Goal: Transaction & Acquisition: Purchase product/service

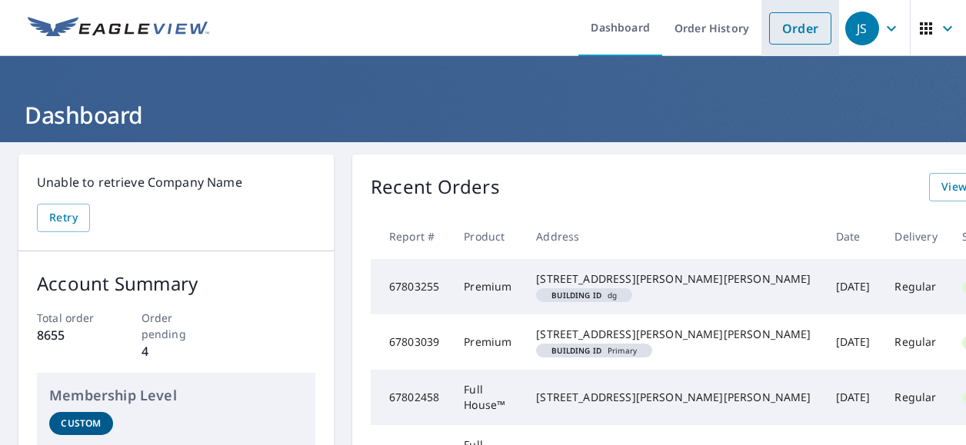
click at [787, 29] on link "Order" at bounding box center [800, 28] width 62 height 32
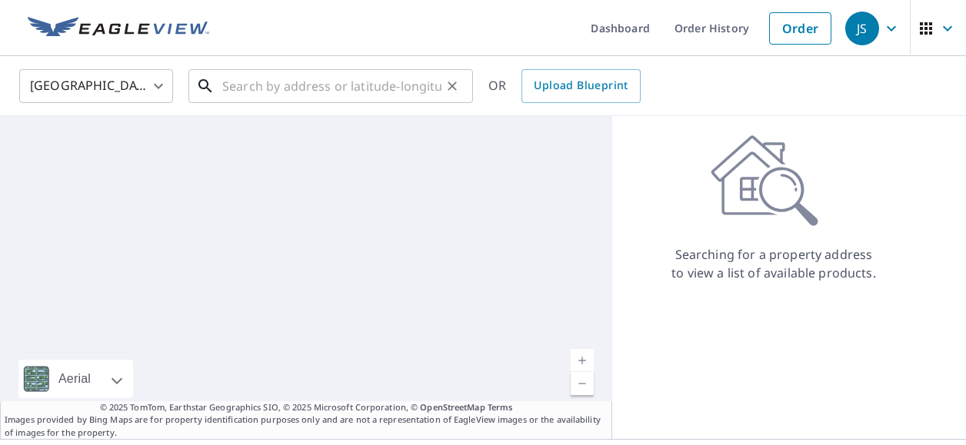
click at [248, 90] on input "text" at bounding box center [331, 86] width 219 height 43
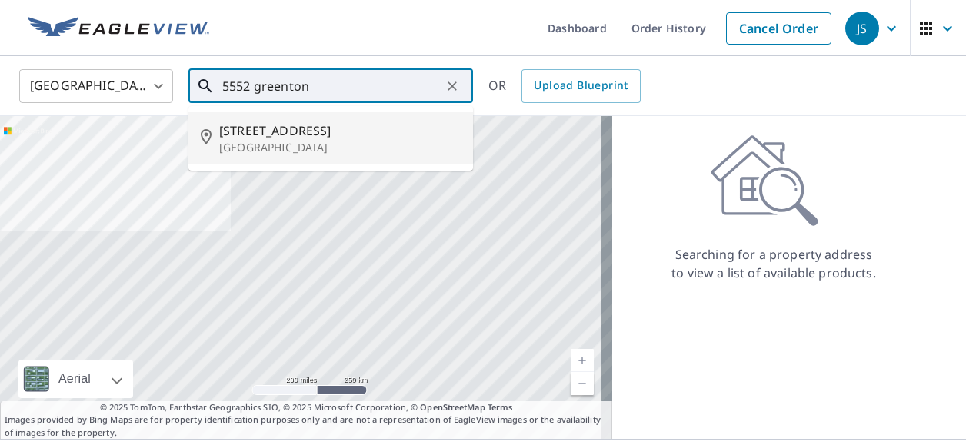
click at [249, 128] on span "[STREET_ADDRESS]" at bounding box center [339, 130] width 241 height 18
type input "[STREET_ADDRESS]"
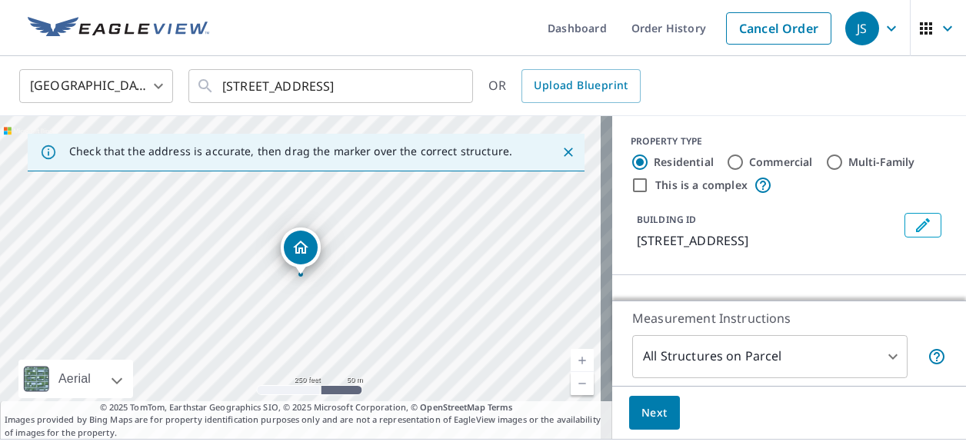
click at [570, 360] on link "Current Level 17, Zoom In" at bounding box center [581, 360] width 23 height 23
click at [570, 360] on link "Current Level 17.49636857745217, Zoom In" at bounding box center [581, 360] width 23 height 23
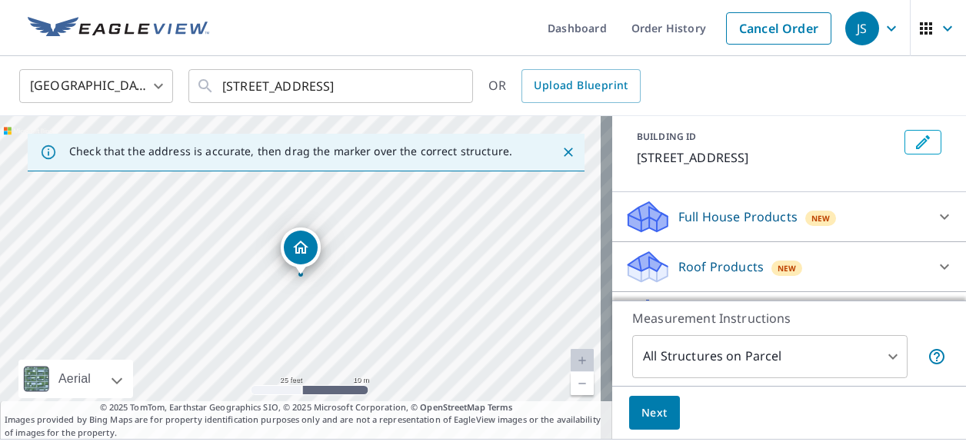
scroll to position [84, 0]
click at [939, 269] on icon at bounding box center [943, 266] width 9 height 5
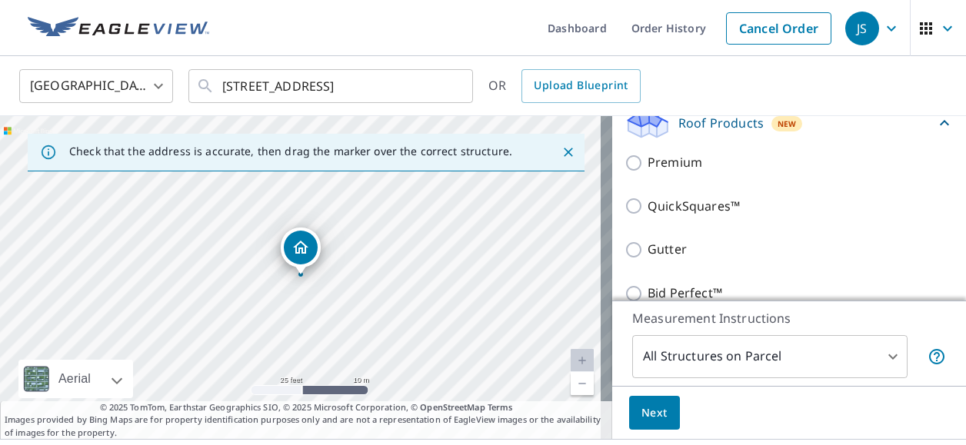
scroll to position [228, 0]
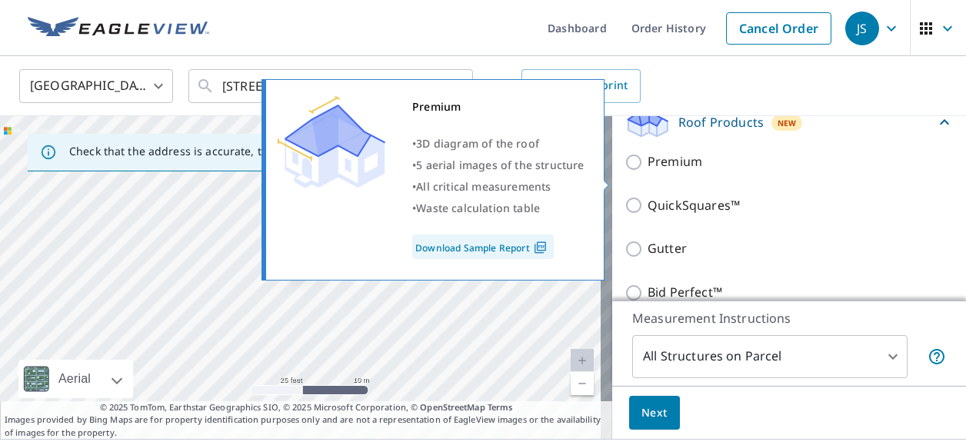
click at [624, 171] on input "Premium" at bounding box center [635, 162] width 23 height 18
checkbox input "true"
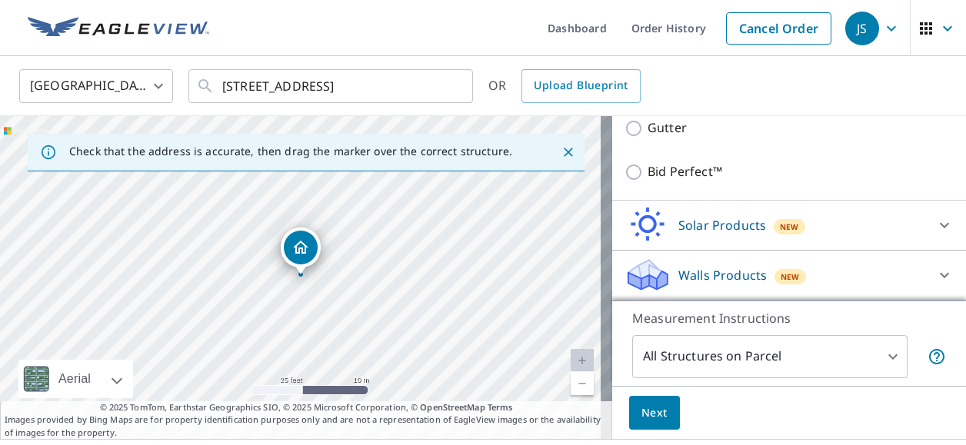
scroll to position [32, 0]
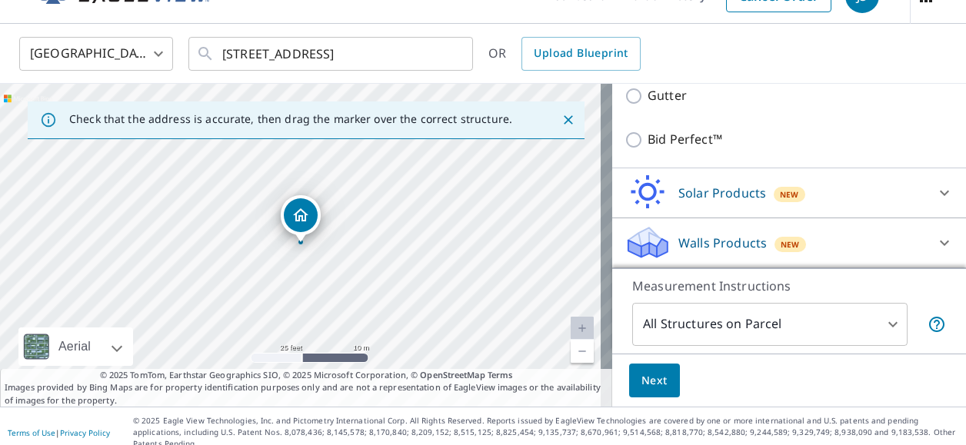
click at [643, 378] on span "Next" at bounding box center [654, 380] width 26 height 19
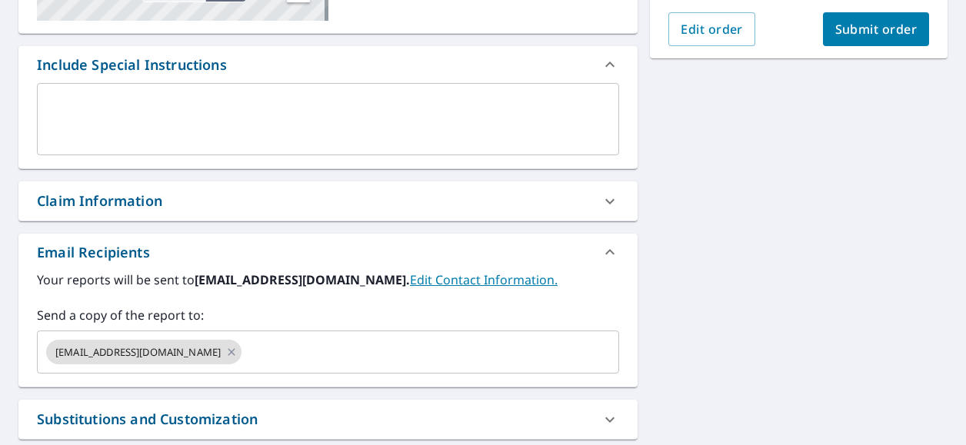
scroll to position [377, 0]
click at [238, 351] on icon at bounding box center [231, 352] width 12 height 17
checkbox input "true"
click at [194, 353] on input "text" at bounding box center [316, 351] width 545 height 29
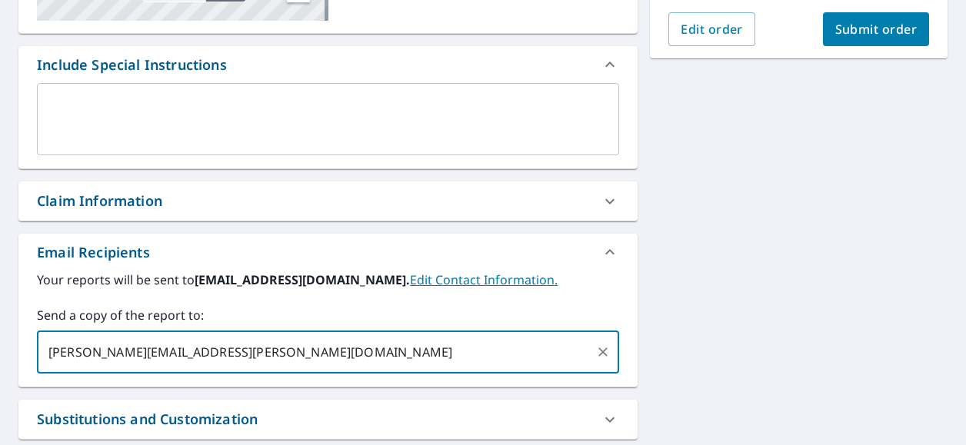
type input "[PERSON_NAME][EMAIL_ADDRESS][PERSON_NAME][DOMAIN_NAME]"
click at [112, 102] on textarea at bounding box center [328, 120] width 560 height 44
checkbox input "true"
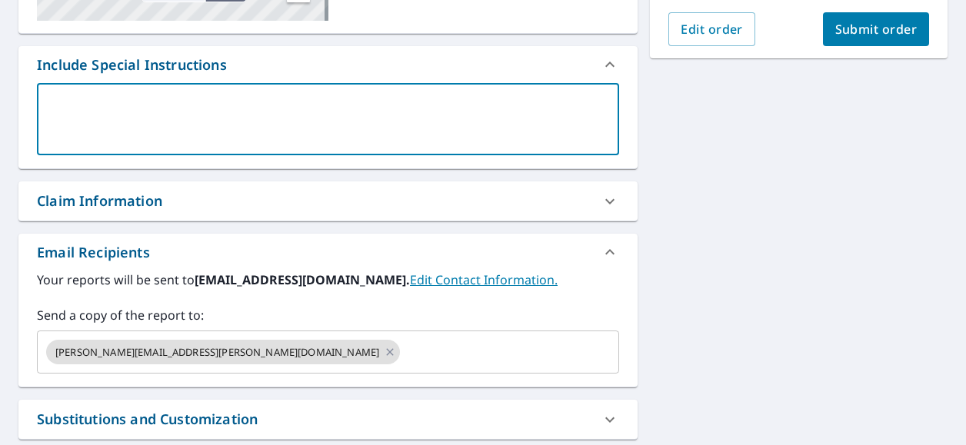
type textarea "P"
type textarea "x"
checkbox input "true"
type textarea "Pl"
type textarea "x"
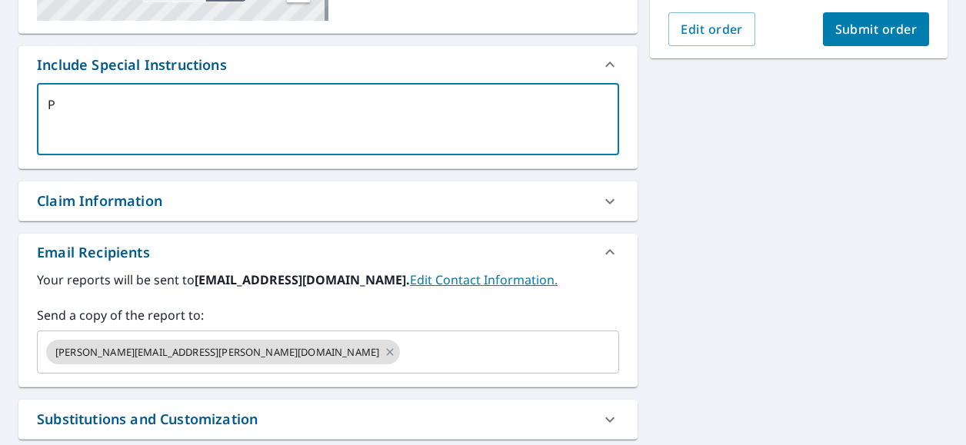
checkbox input "true"
type textarea "Ple"
type textarea "x"
checkbox input "true"
type textarea "Plea"
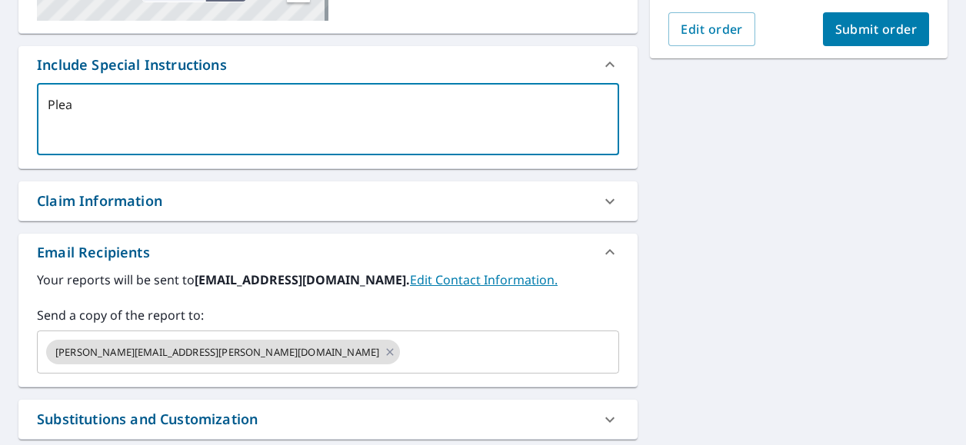
type textarea "x"
checkbox input "true"
type textarea "Pleas"
type textarea "x"
checkbox input "true"
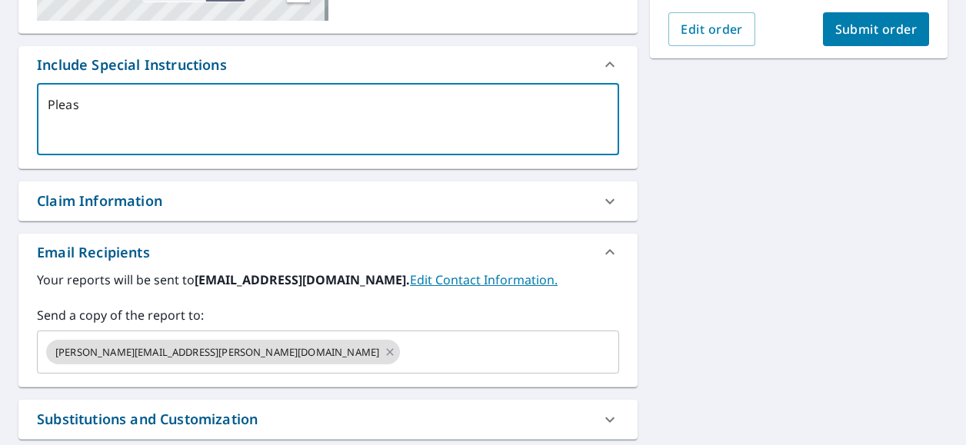
type textarea "Please"
type textarea "x"
checkbox input "true"
type textarea "Please"
type textarea "x"
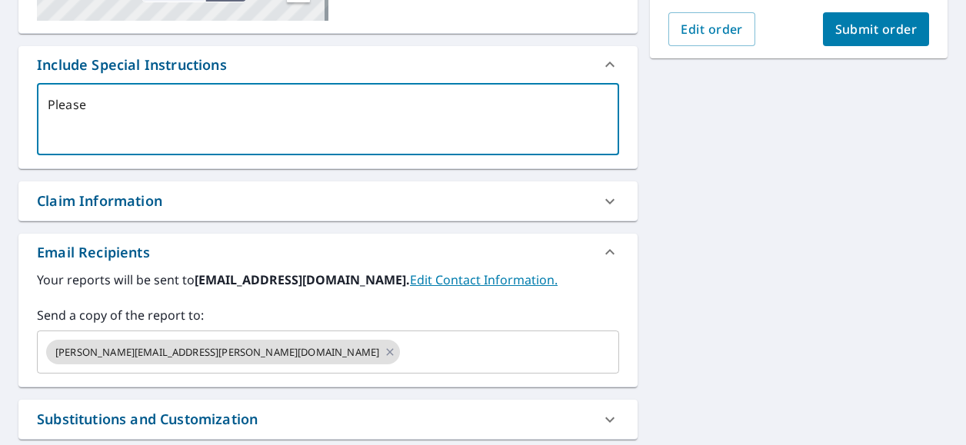
checkbox input "true"
type textarea "Please a"
type textarea "x"
checkbox input "true"
type textarea "Please al"
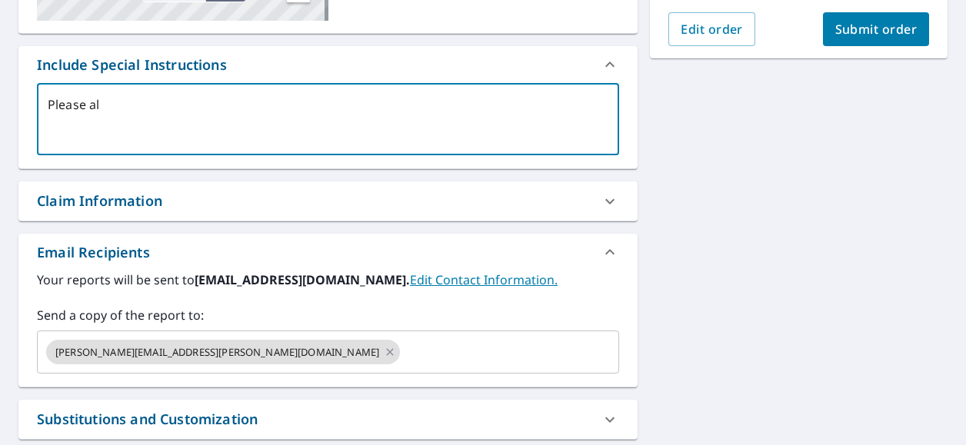
type textarea "x"
checkbox input "true"
type textarea "Please als"
type textarea "x"
checkbox input "true"
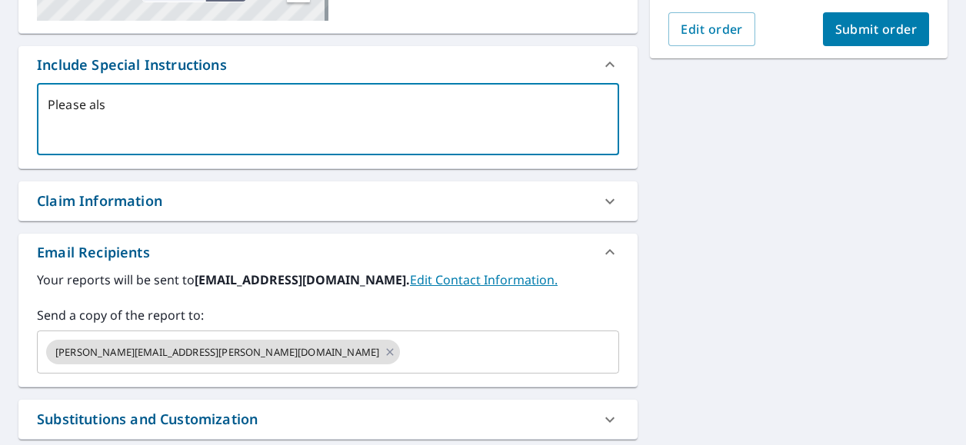
type textarea "Please also"
type textarea "x"
checkbox input "true"
type textarea "Please also"
type textarea "x"
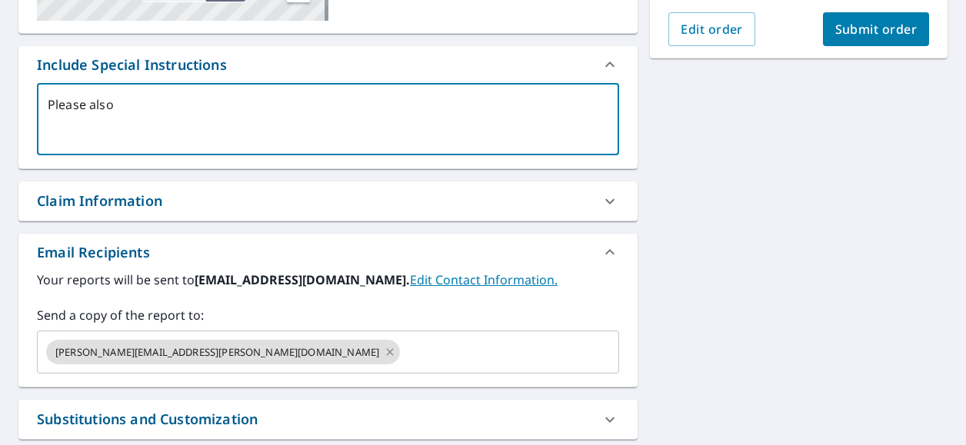
checkbox input "true"
type textarea "Please also e"
type textarea "x"
checkbox input "true"
type textarea "Please also em"
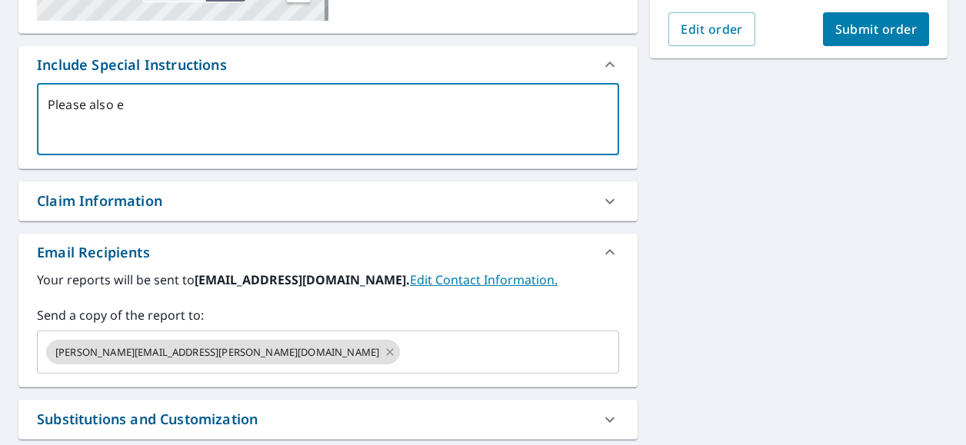
type textarea "x"
checkbox input "true"
type textarea "Please also emai"
type textarea "x"
checkbox input "true"
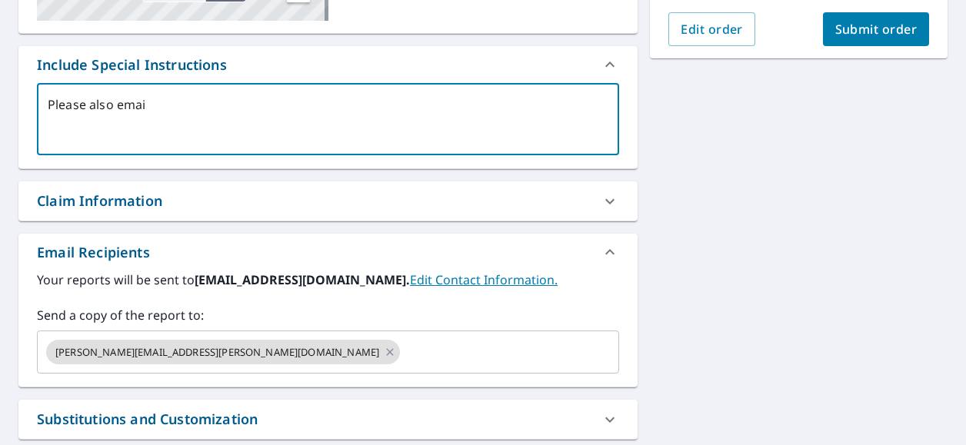
type textarea "Please also email"
type textarea "x"
checkbox input "true"
type textarea "Please also email."
type textarea "x"
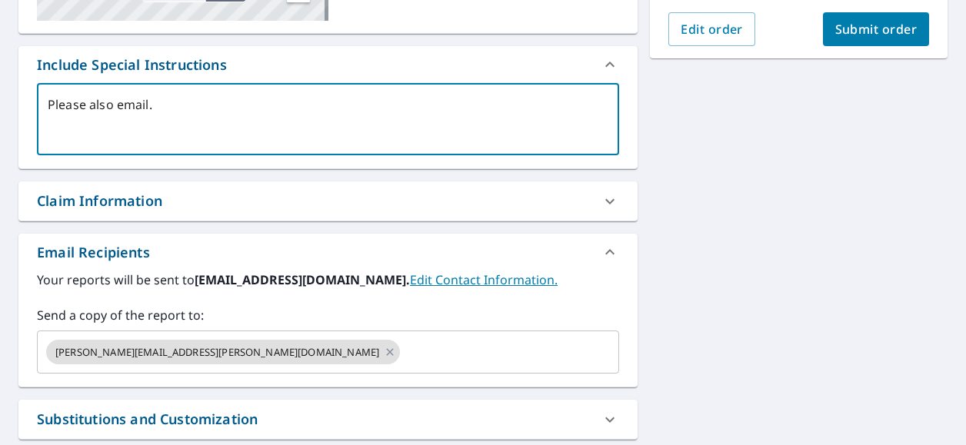
checkbox input "true"
type textarea "Please also email"
type textarea "x"
checkbox input "true"
type textarea "Please also email"
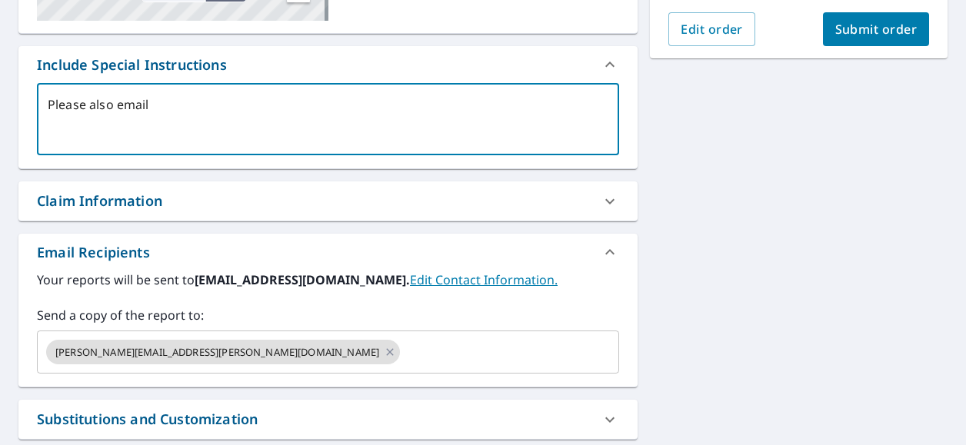
type textarea "x"
checkbox input "true"
type textarea "Please also email /"
type textarea "x"
checkbox input "true"
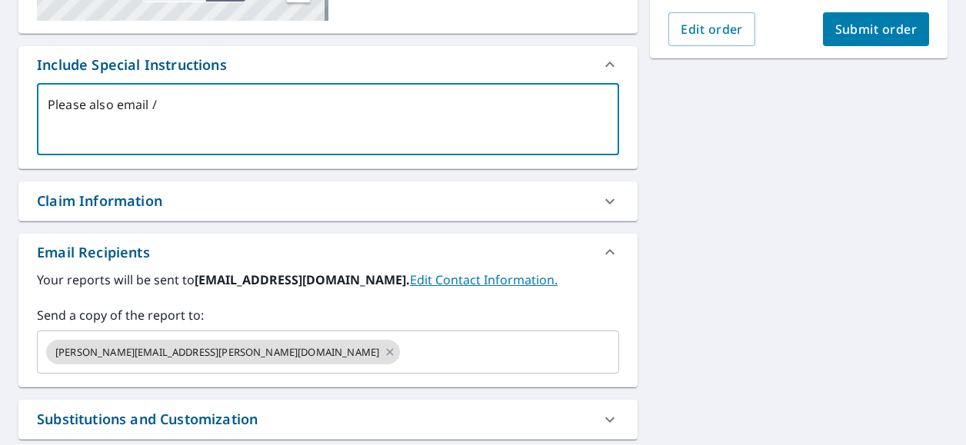
type textarea "Please also email /e"
type textarea "x"
checkbox input "true"
type textarea "Please also email /"
type textarea "x"
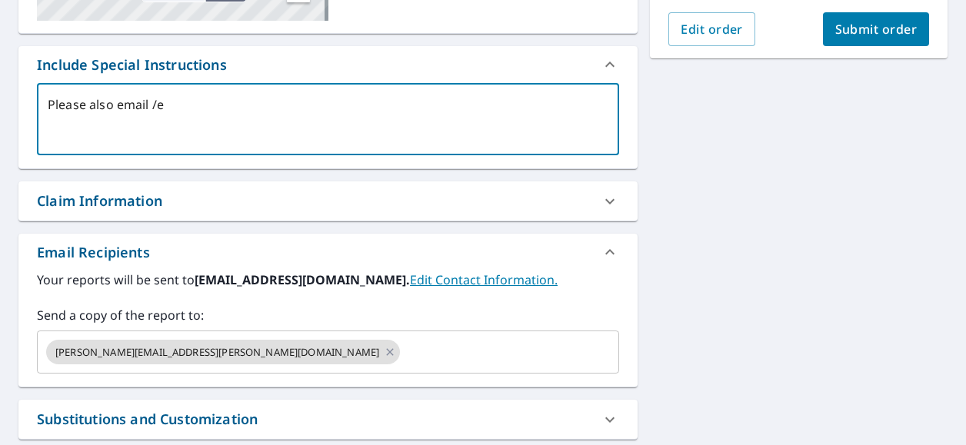
checkbox input "true"
type textarea "Please also email"
type textarea "x"
checkbox input "true"
type textarea "Please also email /"
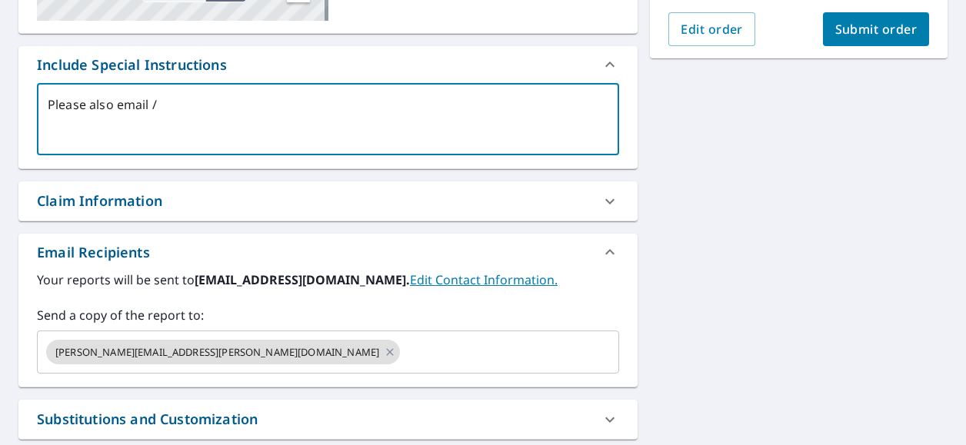
type textarea "x"
checkbox input "true"
type textarea "Please also email /e"
type textarea "x"
checkbox input "true"
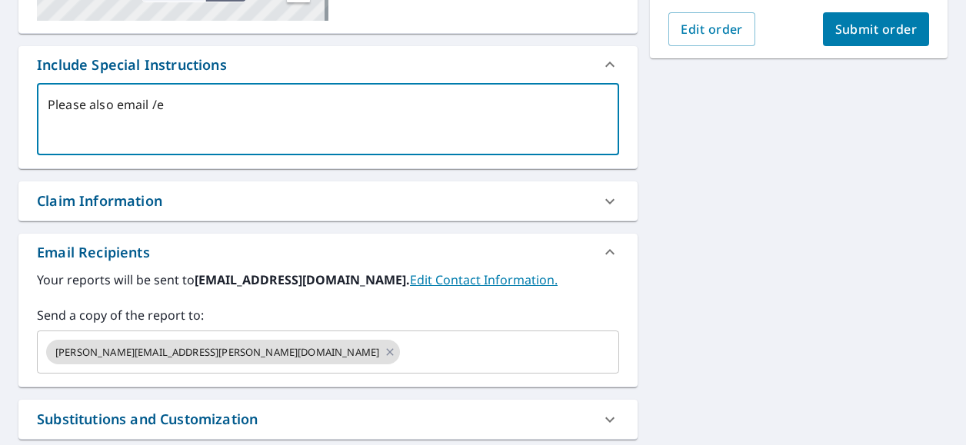
type textarea "Please also email /es"
type textarea "x"
checkbox input "true"
type textarea "Please also email /e"
type textarea "x"
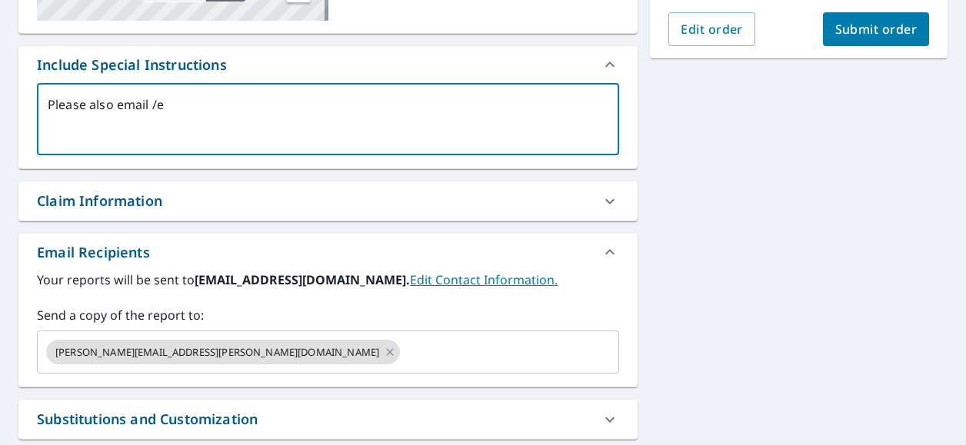
checkbox input "true"
type textarea "Please also email /"
type textarea "x"
checkbox input "true"
type textarea "Please also email"
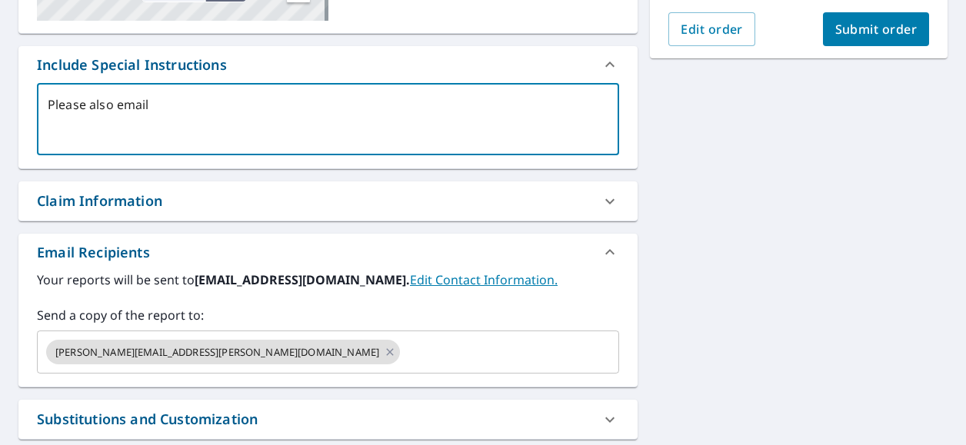
type textarea "x"
checkbox input "true"
type textarea "Please also email ."
type textarea "x"
checkbox input "true"
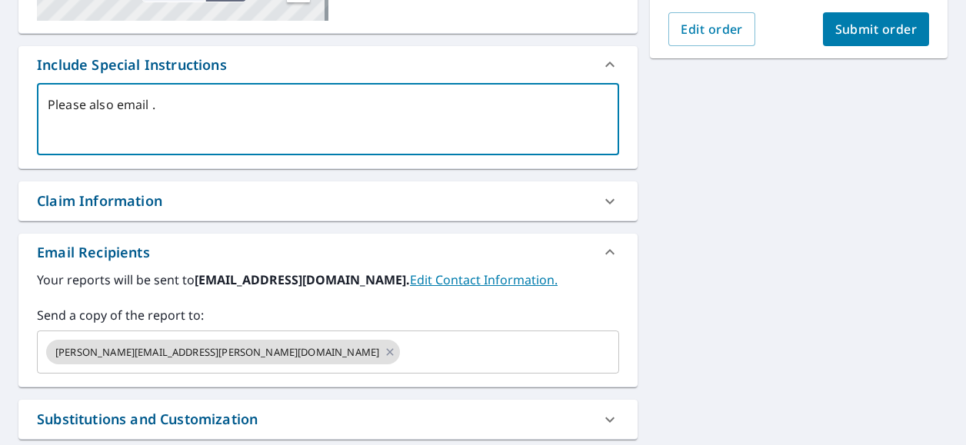
type textarea "Please also email .e"
type textarea "x"
checkbox input "true"
type textarea "Please also email .es"
type textarea "x"
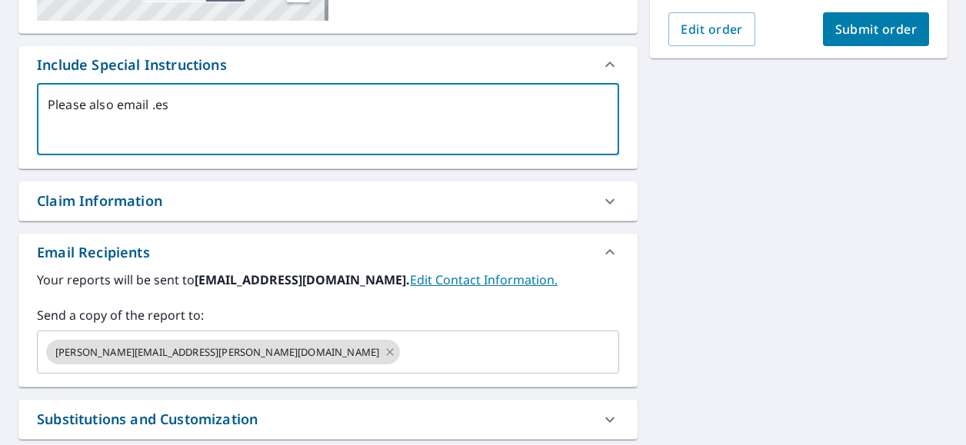
checkbox input "true"
type textarea "Please also email .esx"
type textarea "x"
checkbox input "true"
type textarea "Please also email .esx"
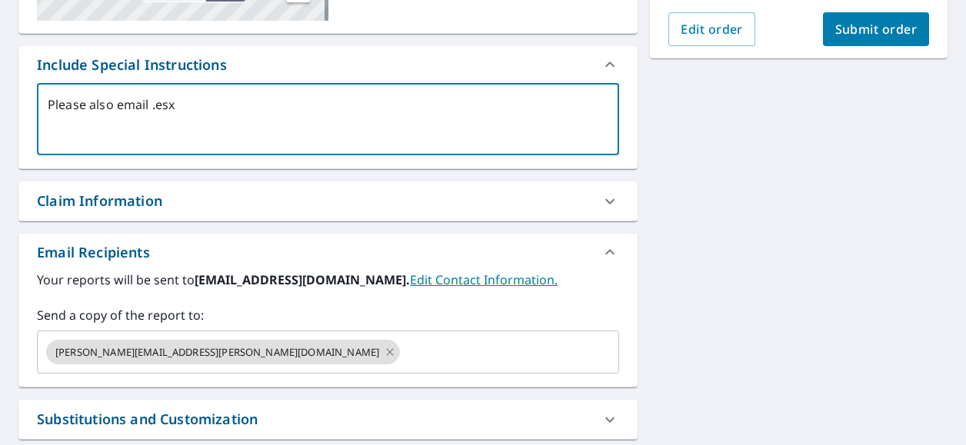
type textarea "x"
checkbox input "true"
type textarea "Please also email .esx f"
type textarea "x"
checkbox input "true"
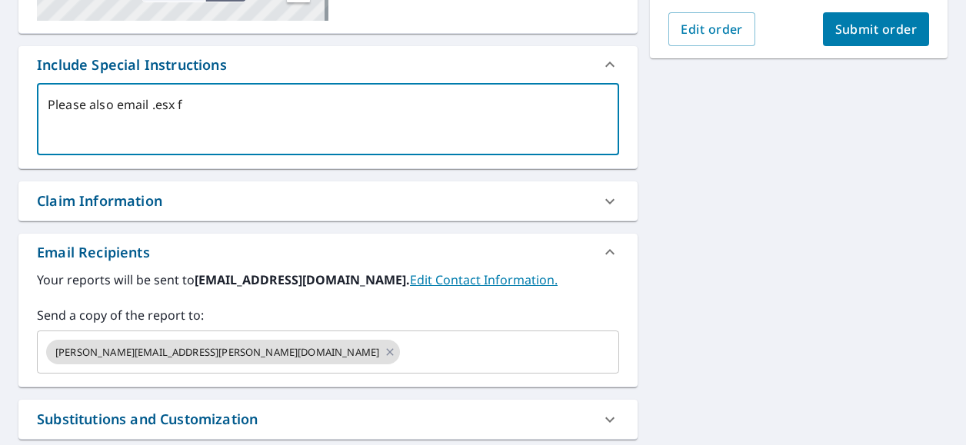
type textarea "Please also email .esx fi"
type textarea "x"
checkbox input "true"
type textarea "Please also email .esx fil"
type textarea "x"
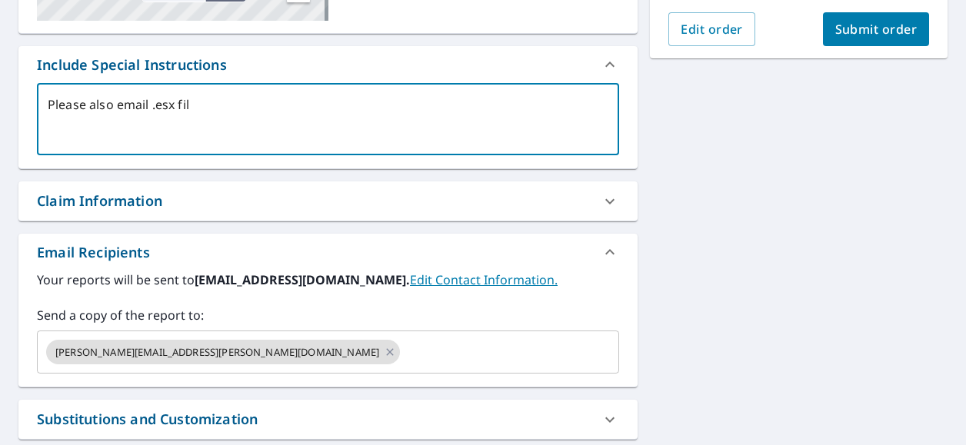
checkbox input "true"
type textarea "Please also email .esx file"
type textarea "x"
checkbox input "true"
type textarea "Please also email .esx file."
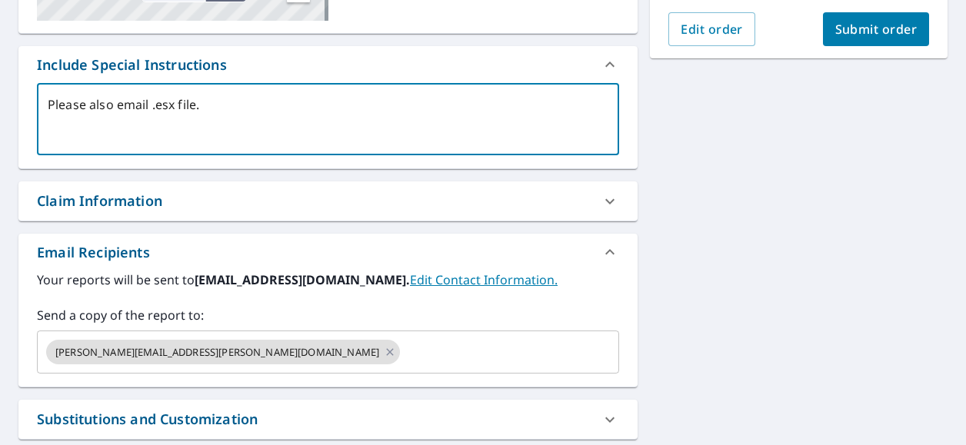
type textarea "x"
checkbox input "true"
type textarea "Please also email .esx file."
click at [863, 30] on span "Submit order" at bounding box center [876, 29] width 82 height 17
type textarea "x"
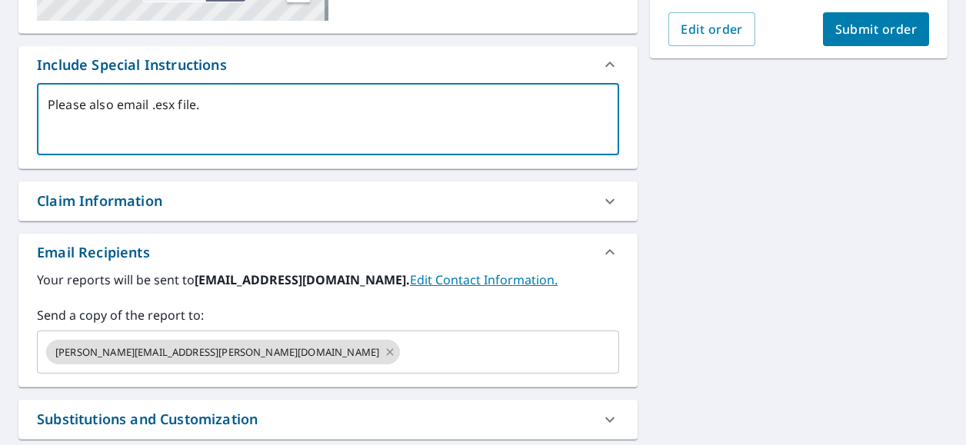
checkbox input "true"
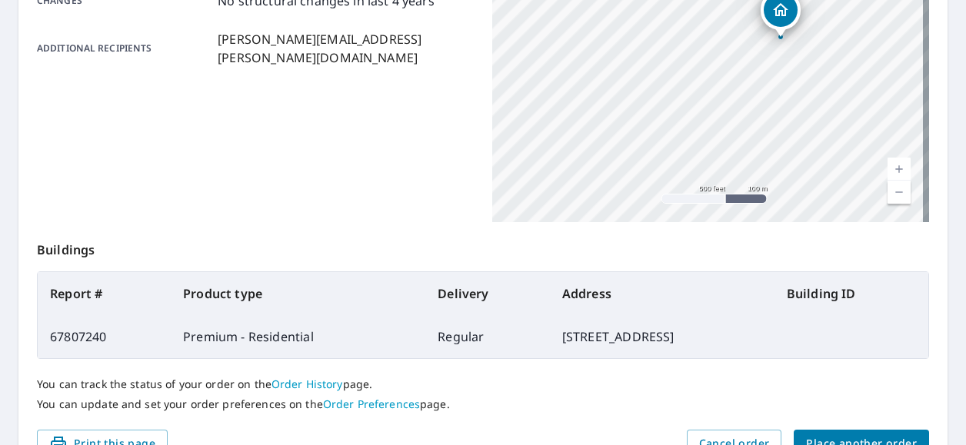
scroll to position [458, 0]
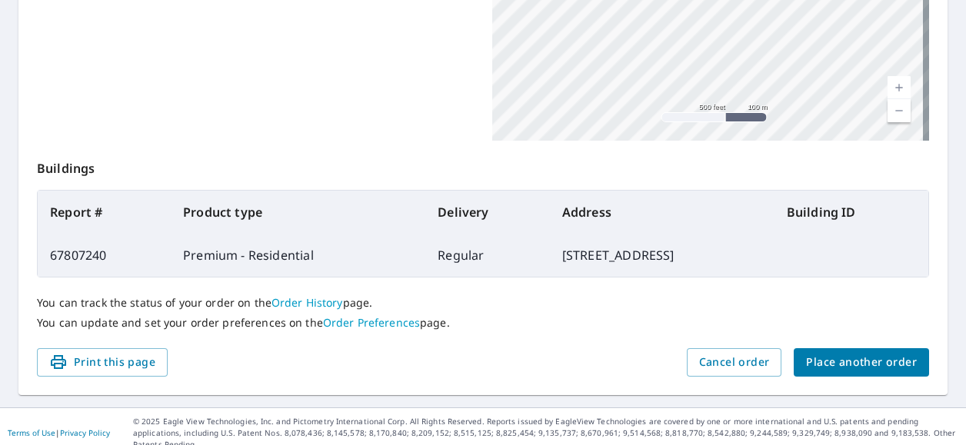
click at [842, 361] on span "Place another order" at bounding box center [861, 362] width 111 height 19
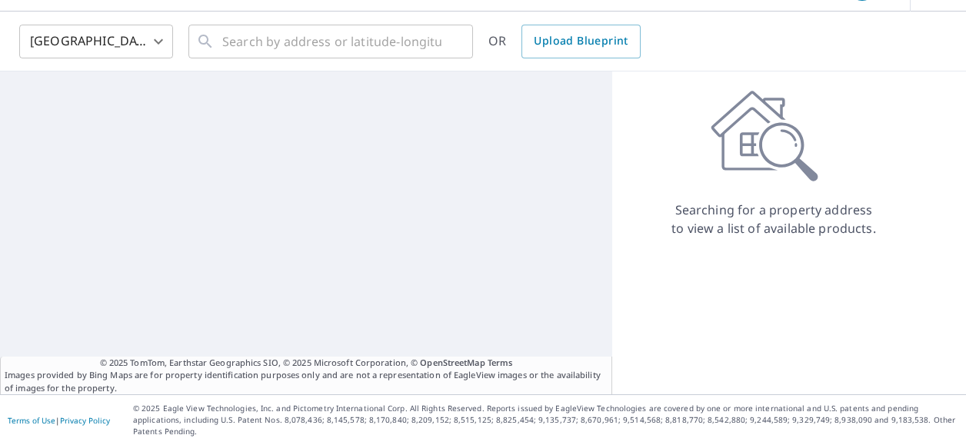
scroll to position [32, 0]
